Goal: Task Accomplishment & Management: Use online tool/utility

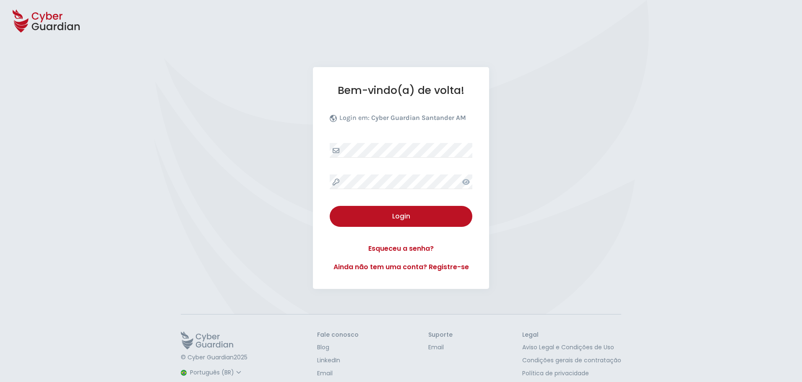
select select "Português (BR)"
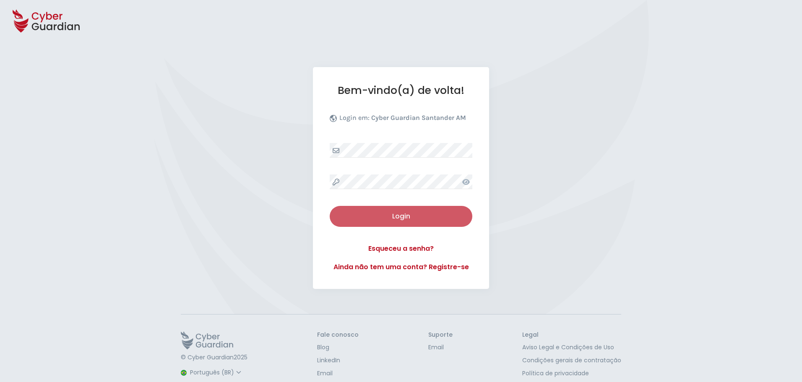
click at [393, 215] on div "Login" at bounding box center [401, 216] width 130 height 10
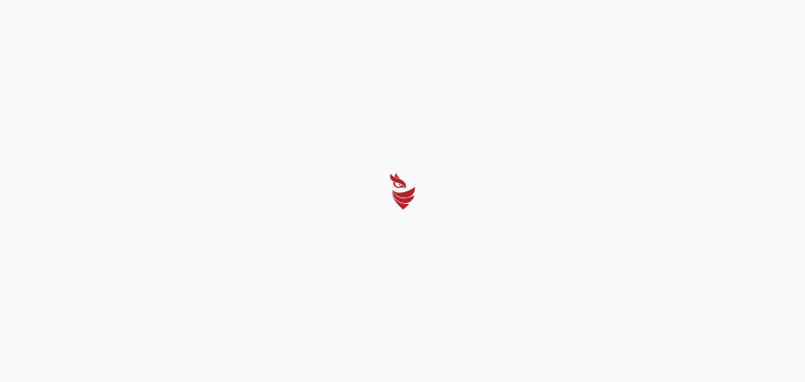
select select "Português (BR)"
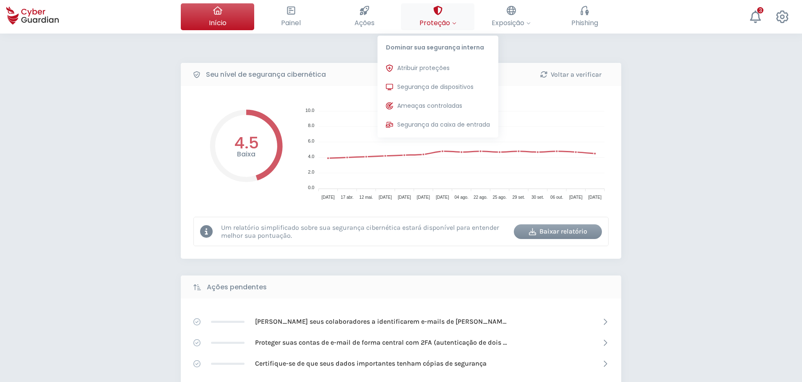
click at [439, 14] on icon at bounding box center [437, 10] width 9 height 9
click at [431, 82] on button "Segurança de dispositivos Proteções instaladas nos dispositivos de sua organiza…" at bounding box center [437, 87] width 121 height 17
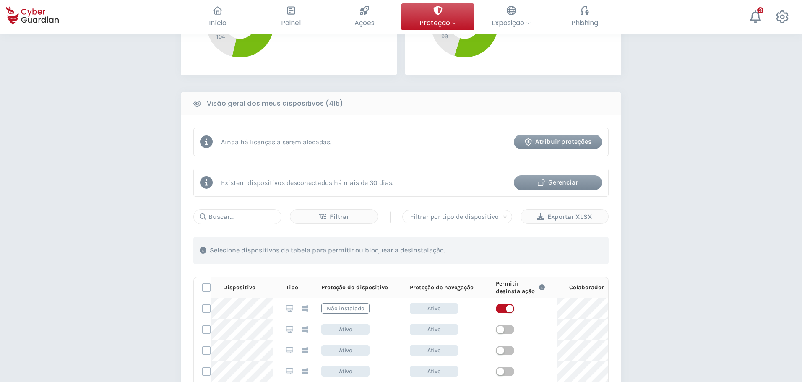
scroll to position [294, 0]
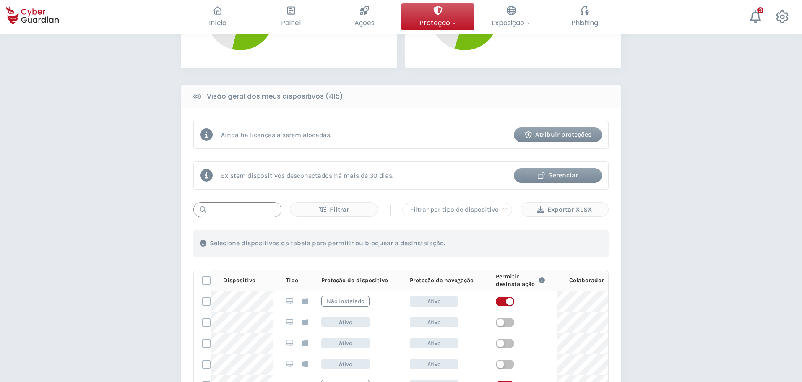
click at [242, 207] on input "text" at bounding box center [237, 209] width 88 height 15
paste input "MNT-BRJ3298KQT"
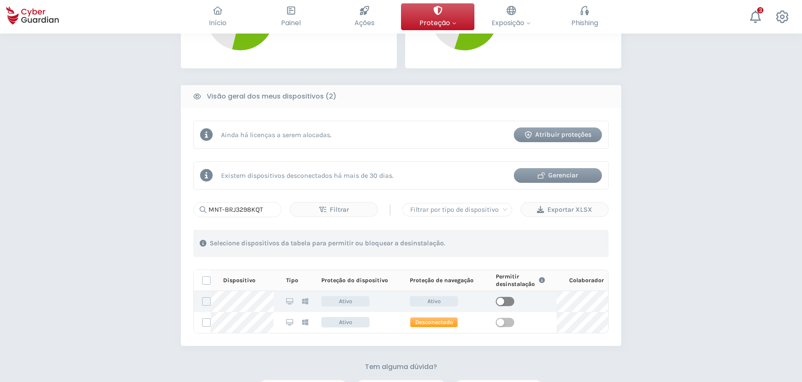
click at [504, 304] on span "button" at bounding box center [505, 301] width 18 height 9
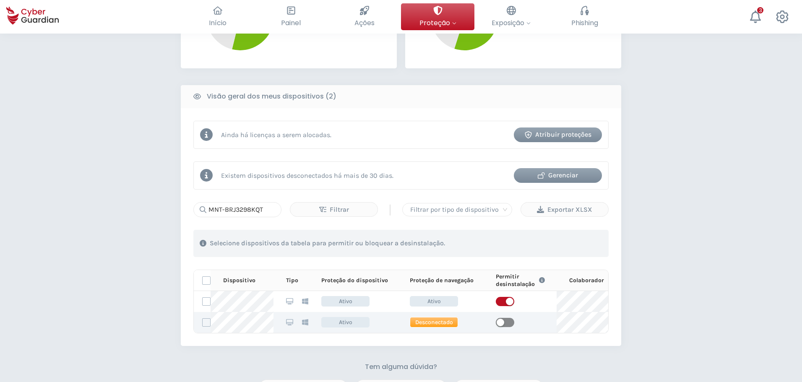
click at [501, 322] on div "button" at bounding box center [500, 323] width 8 height 8
drag, startPoint x: 264, startPoint y: 213, endPoint x: 154, endPoint y: 195, distance: 111.3
click at [154, 195] on div "PROTEÇÃO > Segurança de dispositivos Como funciona? Adicionar colaboradores Ins…" at bounding box center [401, 132] width 802 height 785
paste input "139Q2R3"
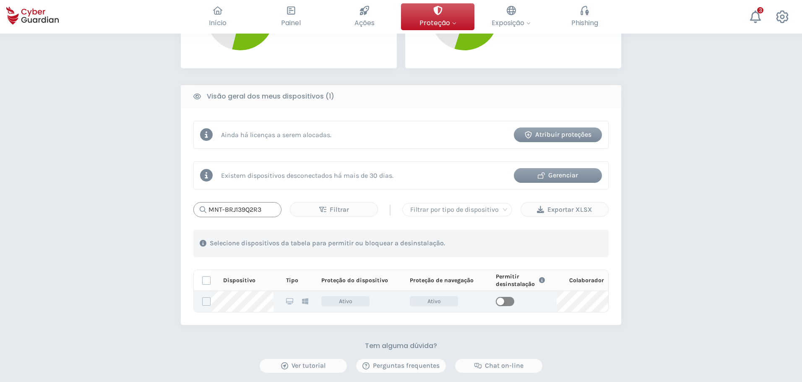
type input "MNT-BRJ139Q2R3"
click at [499, 299] on div "button" at bounding box center [500, 302] width 8 height 8
